Goal: Task Accomplishment & Management: Use online tool/utility

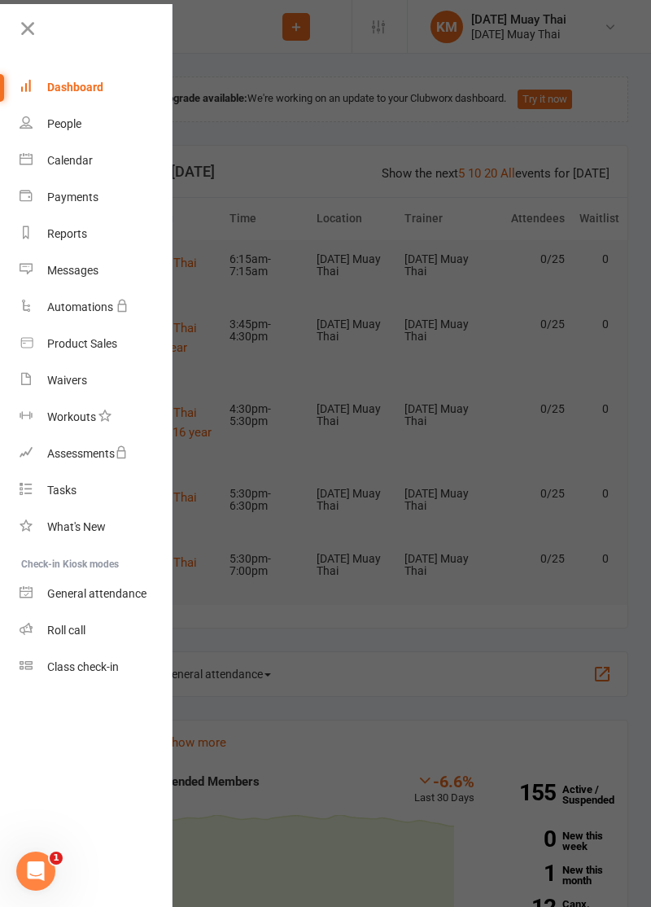
click at [26, 33] on icon at bounding box center [27, 28] width 23 height 23
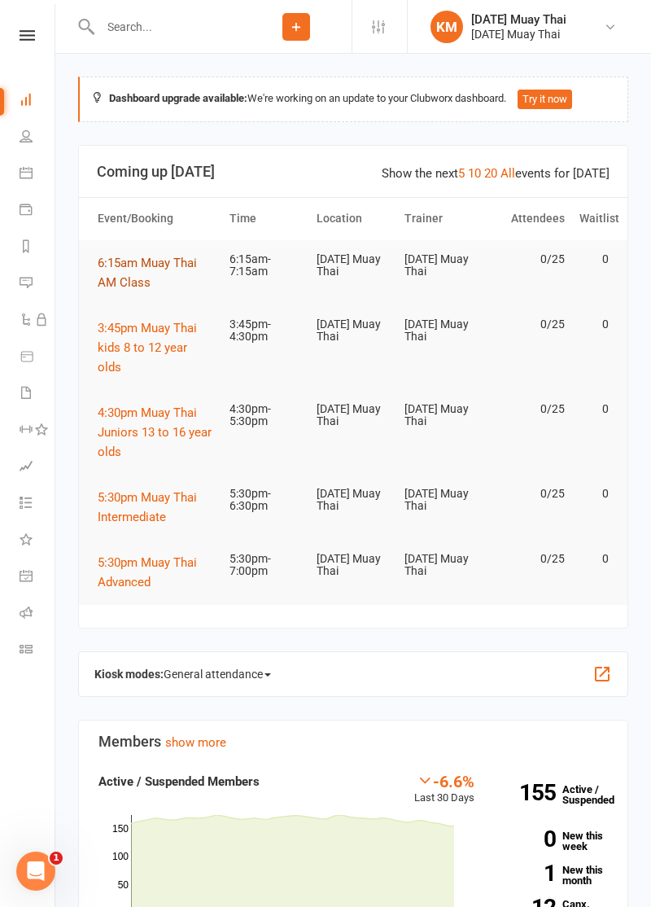
click at [116, 278] on span "6:15am Muay Thai AM Class" at bounding box center [147, 273] width 99 height 34
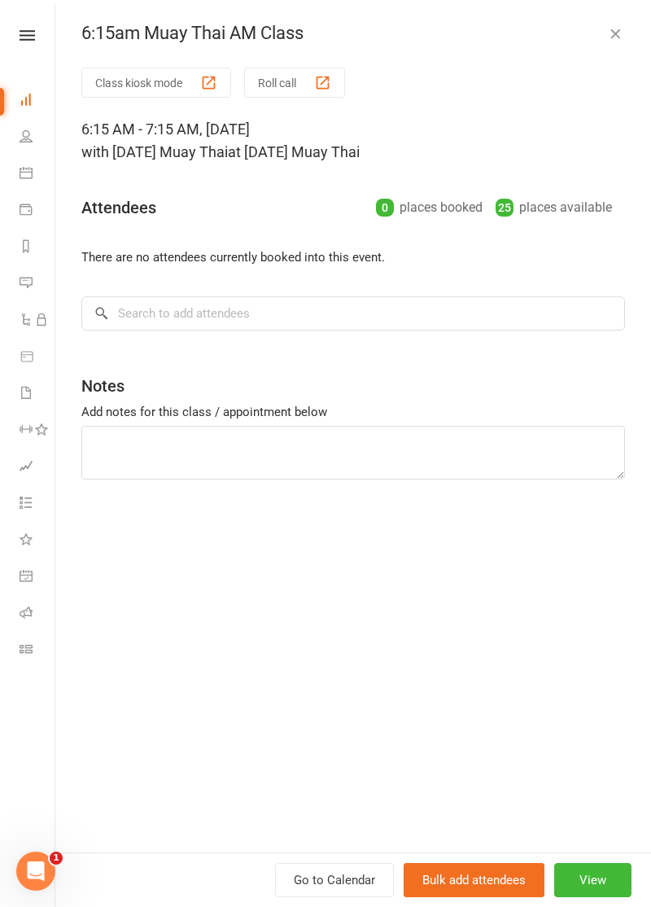
click at [107, 85] on button "Class kiosk mode" at bounding box center [156, 83] width 150 height 30
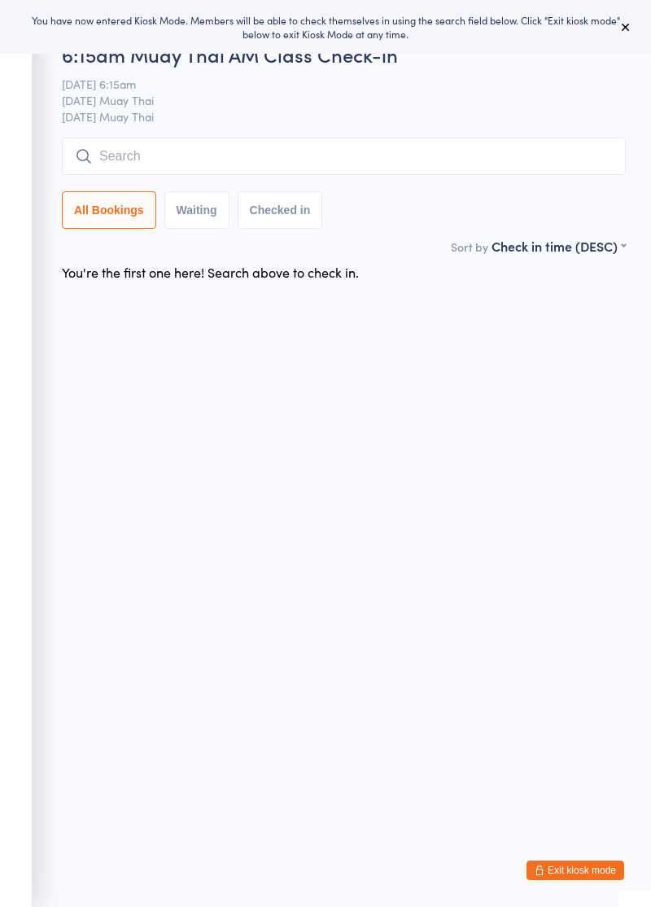
click at [207, 164] on input "search" at bounding box center [344, 156] width 564 height 37
type input "Gitt"
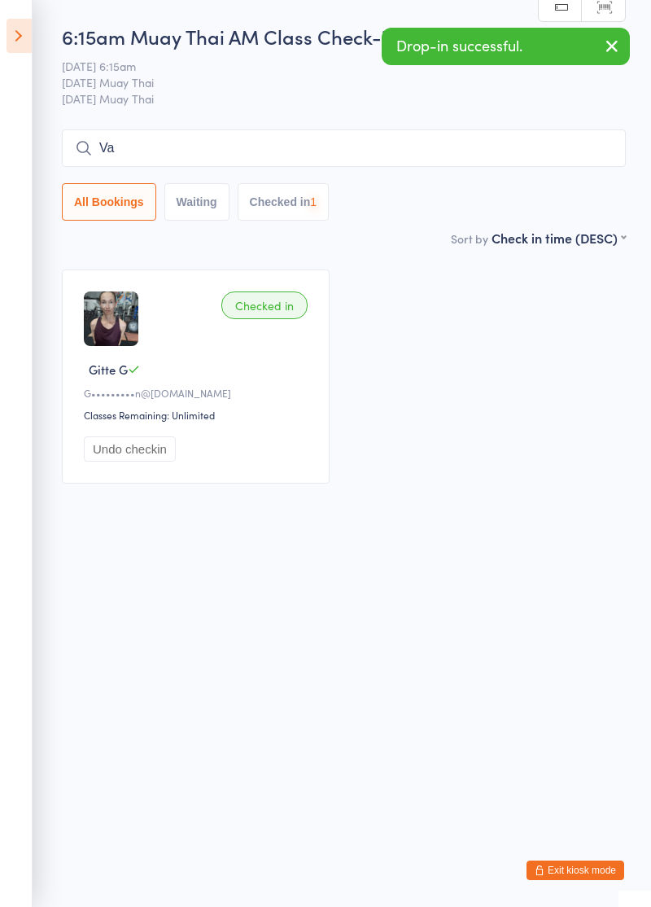
type input "Va"
